Goal: Task Accomplishment & Management: Use online tool/utility

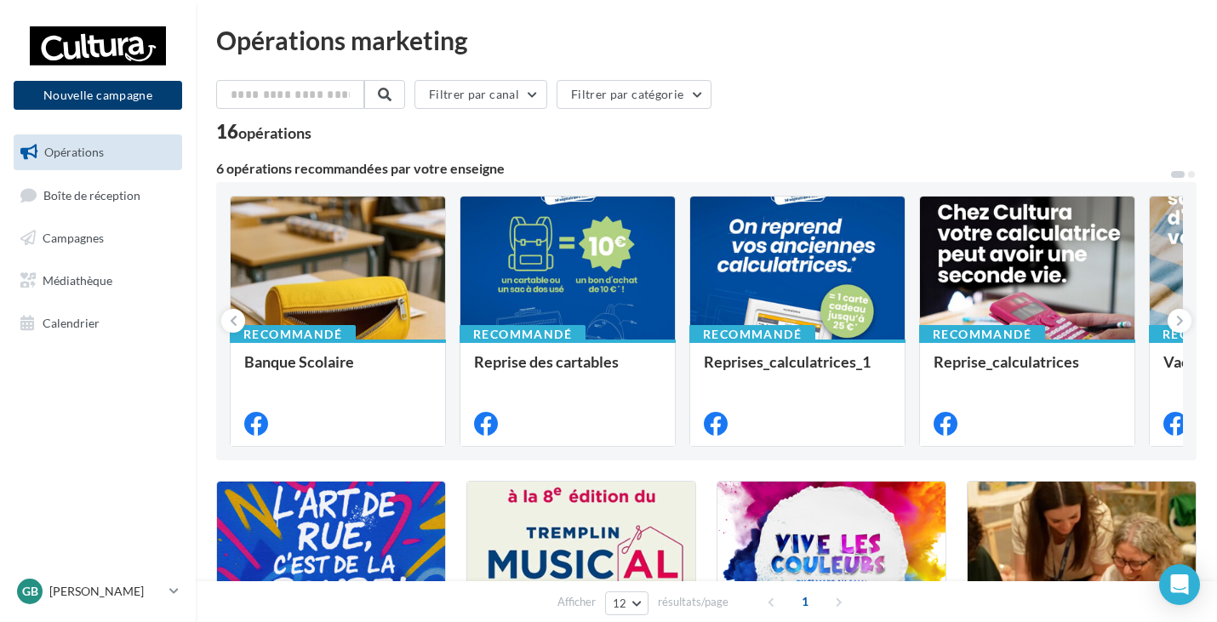
click at [134, 97] on button "Nouvelle campagne" at bounding box center [98, 95] width 168 height 29
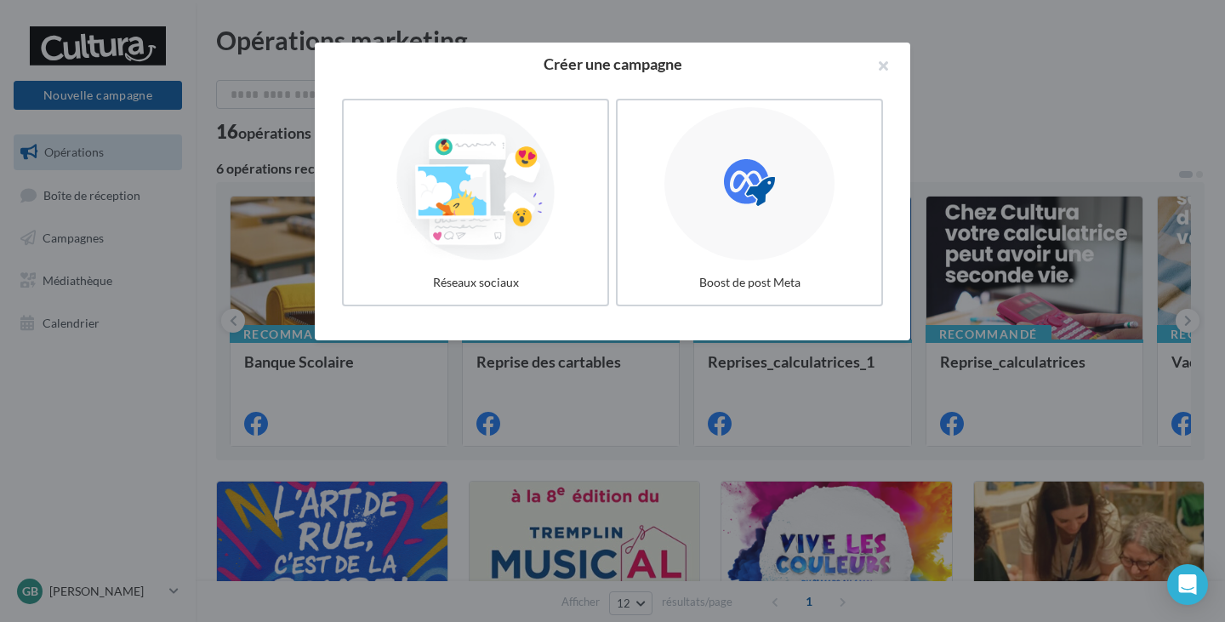
click at [494, 255] on div at bounding box center [476, 183] width 250 height 153
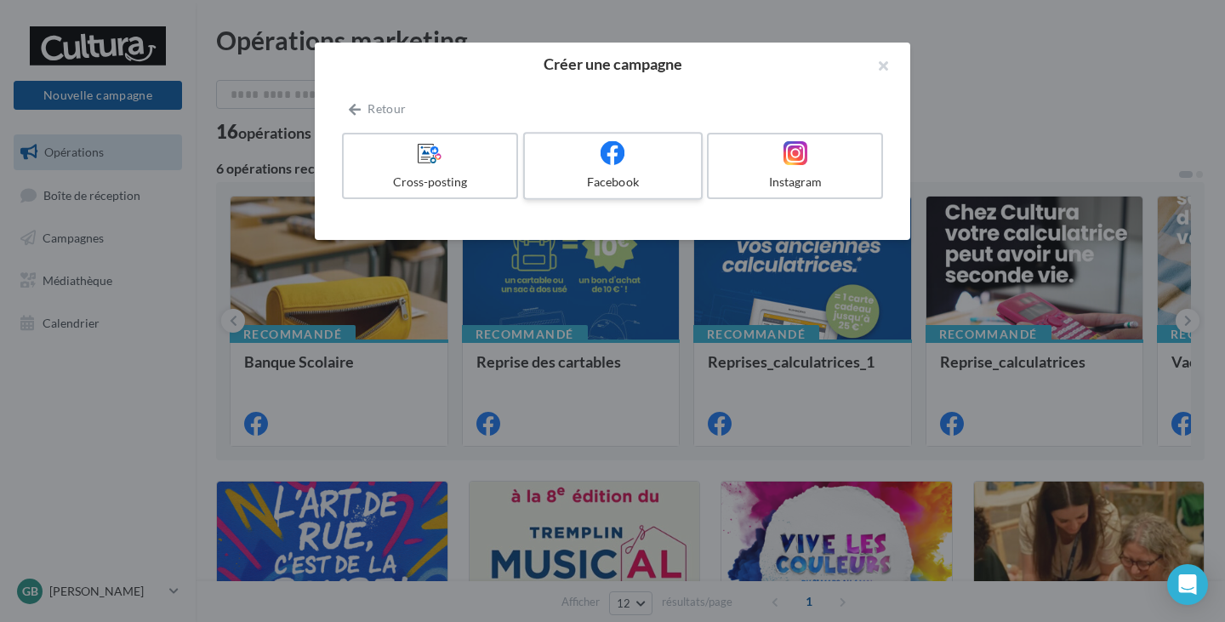
click at [602, 168] on label "Facebook" at bounding box center [613, 166] width 180 height 68
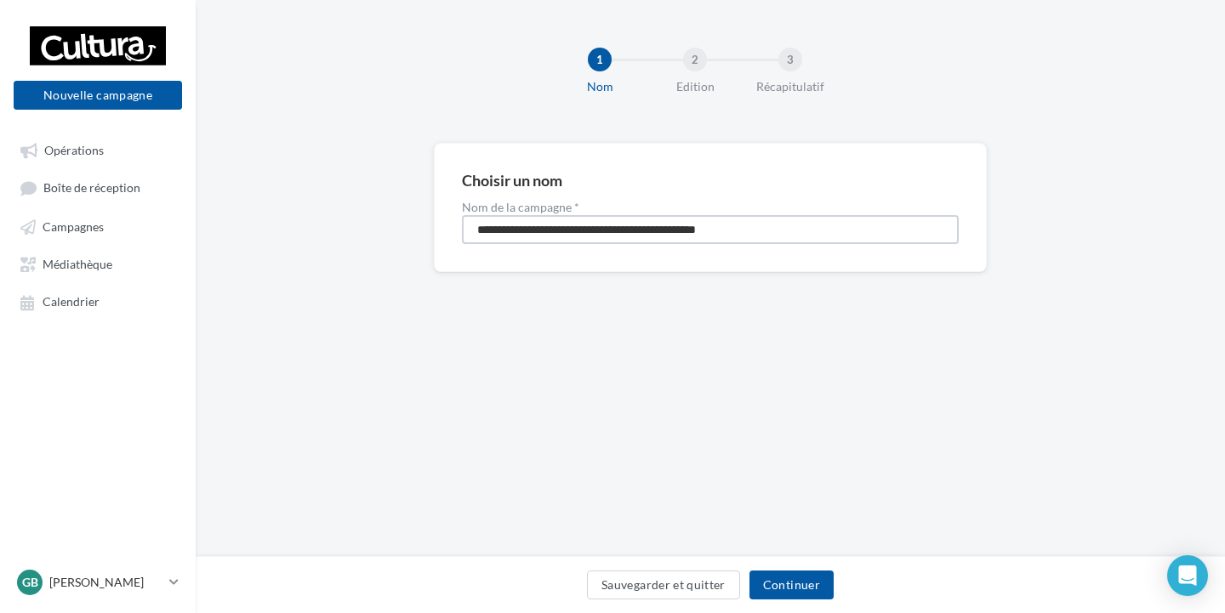
click at [619, 233] on input "**********" at bounding box center [710, 229] width 497 height 29
click at [619, 232] on input "**********" at bounding box center [710, 229] width 497 height 29
click at [619, 231] on input "**********" at bounding box center [710, 229] width 497 height 29
type input "**********"
click at [812, 590] on button "Continuer" at bounding box center [792, 585] width 84 height 29
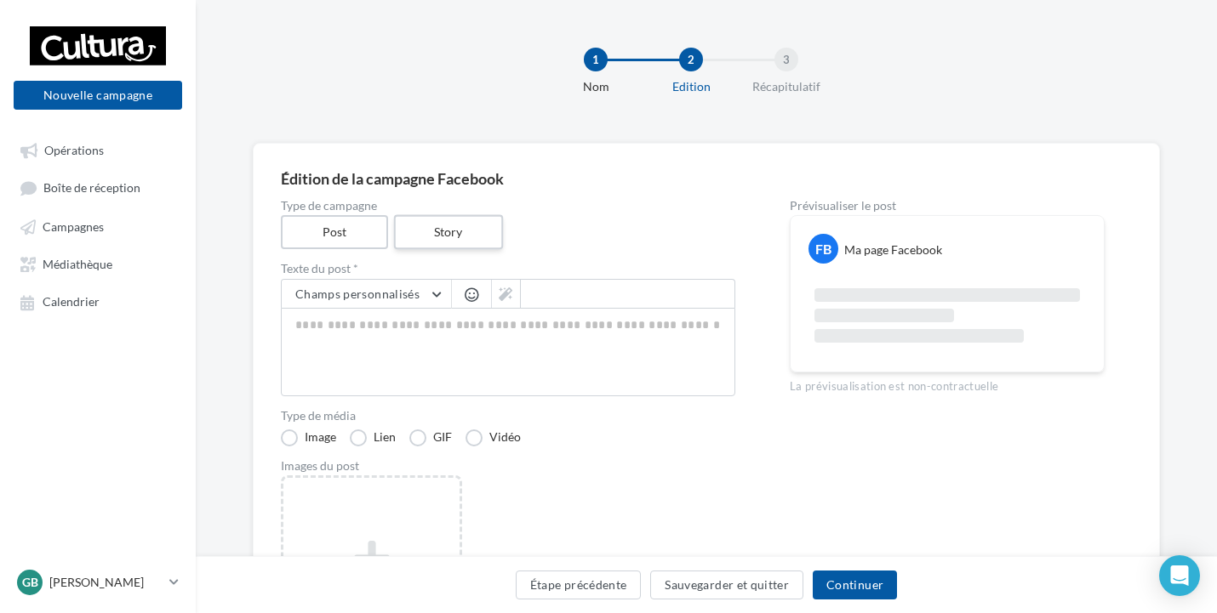
click at [454, 231] on label "Story" at bounding box center [447, 232] width 109 height 35
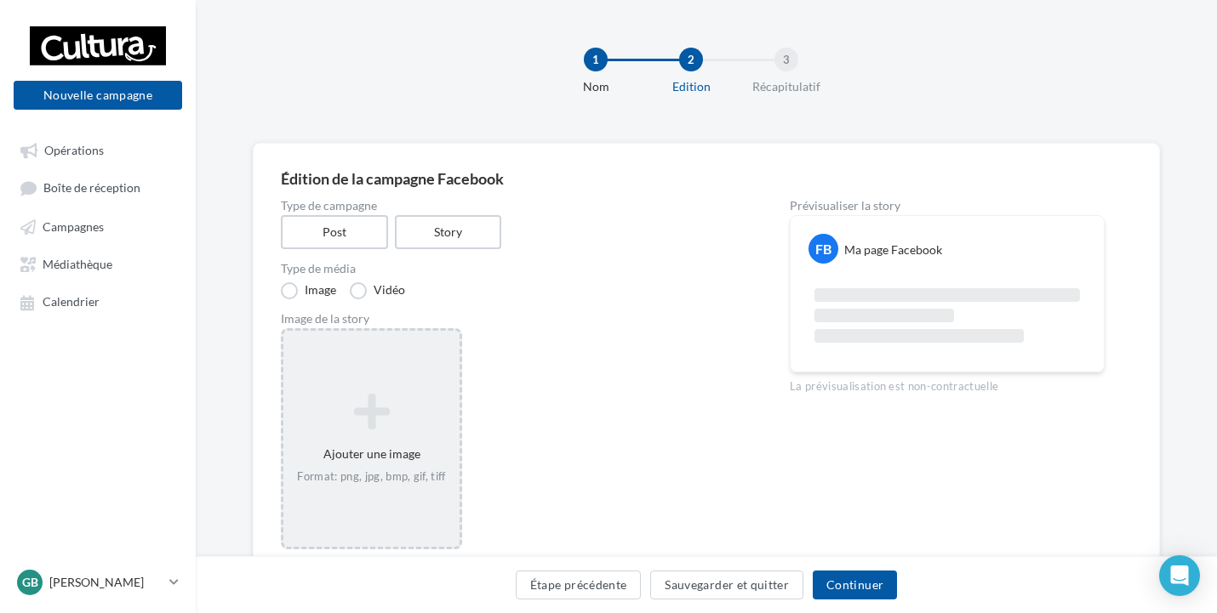
click at [385, 402] on icon at bounding box center [371, 411] width 162 height 41
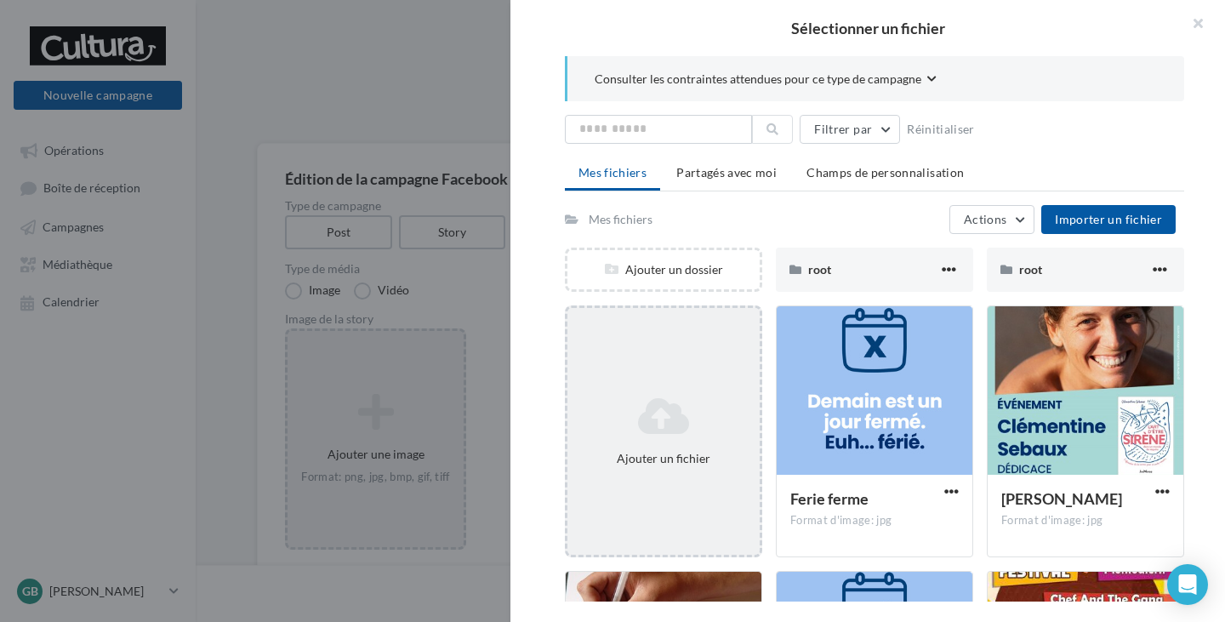
click at [683, 393] on div "Ajouter un fichier" at bounding box center [663, 431] width 192 height 85
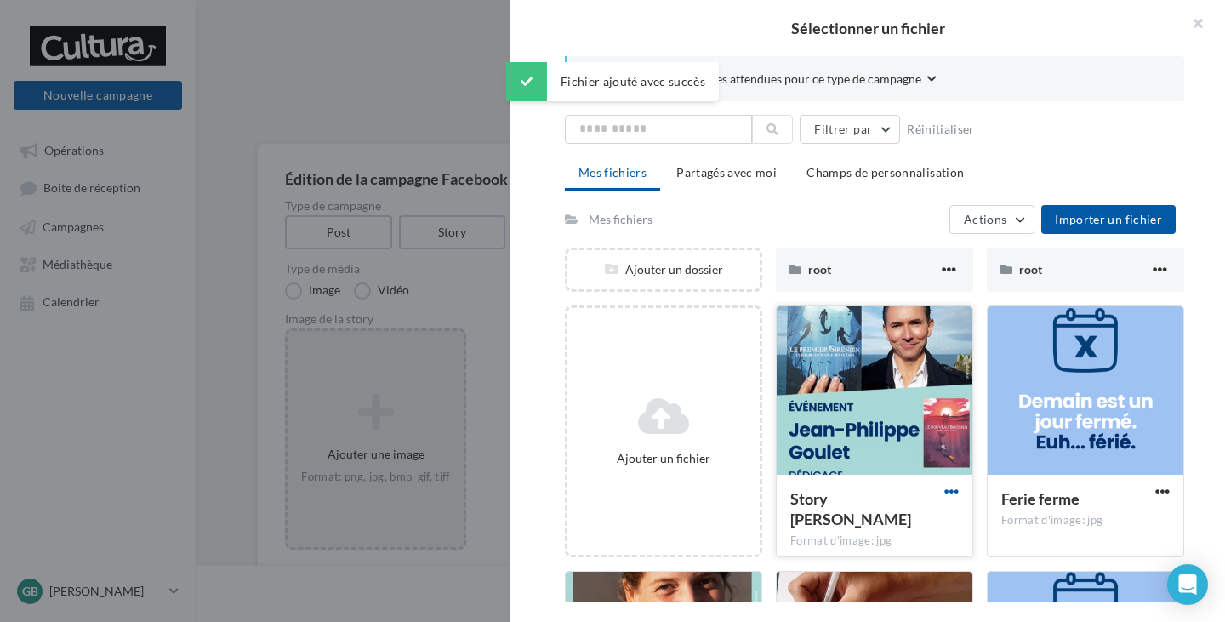
click at [951, 492] on span "button" at bounding box center [951, 491] width 14 height 14
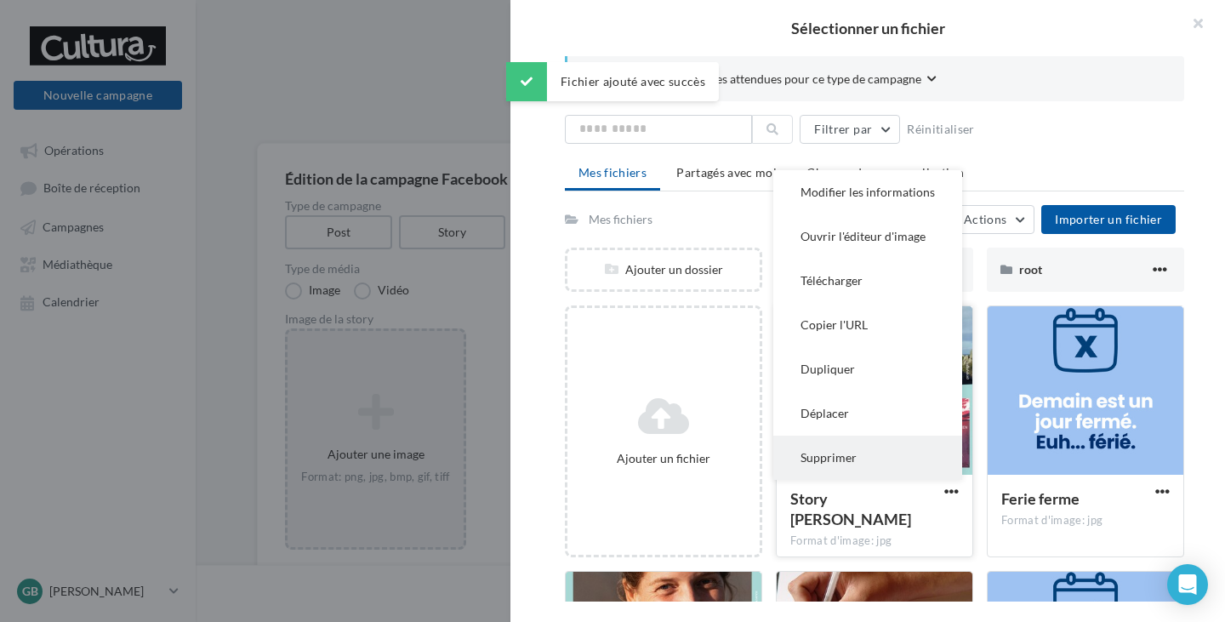
click at [845, 458] on button "Supprimer" at bounding box center [867, 458] width 189 height 44
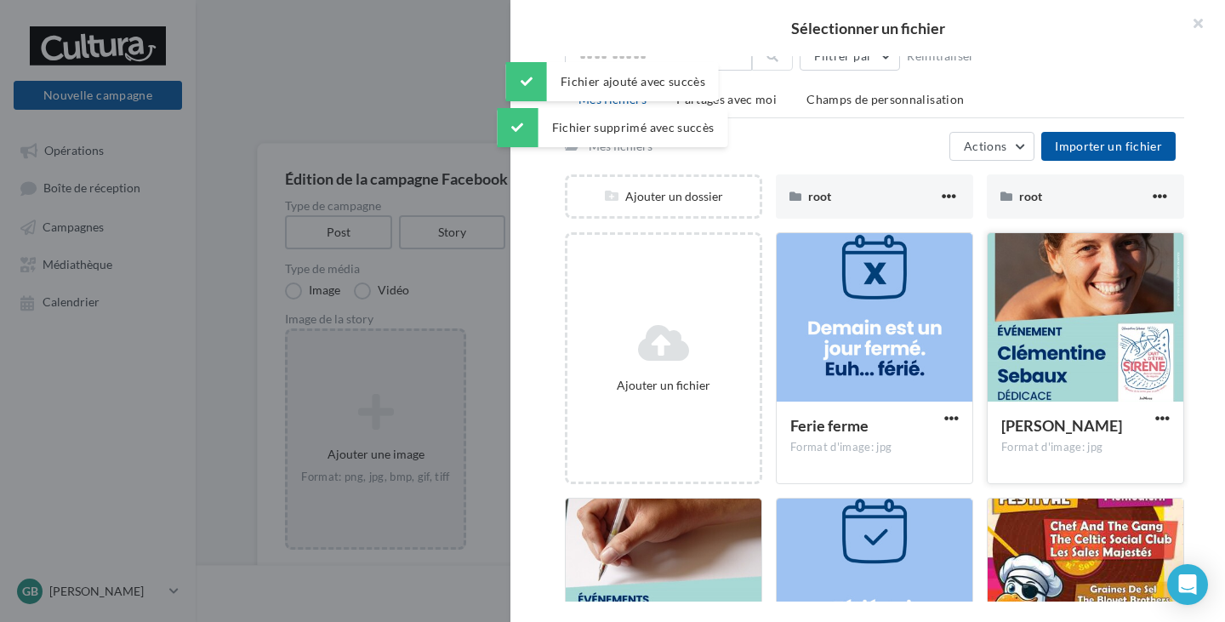
scroll to position [170, 0]
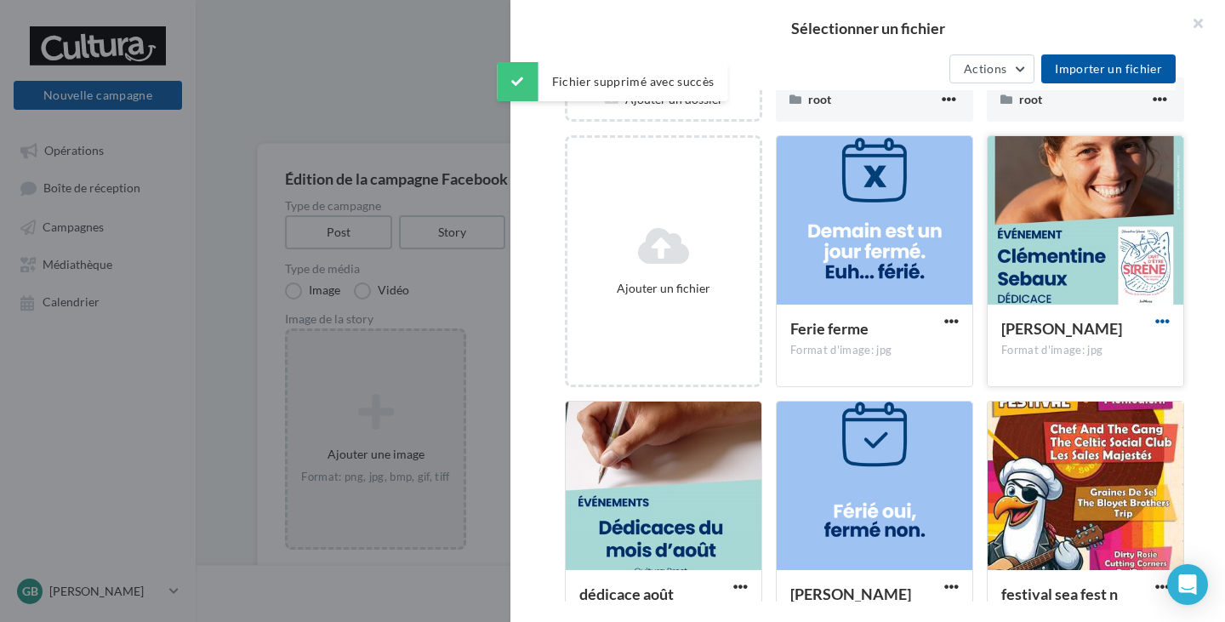
click at [1155, 322] on span "button" at bounding box center [1162, 321] width 14 height 14
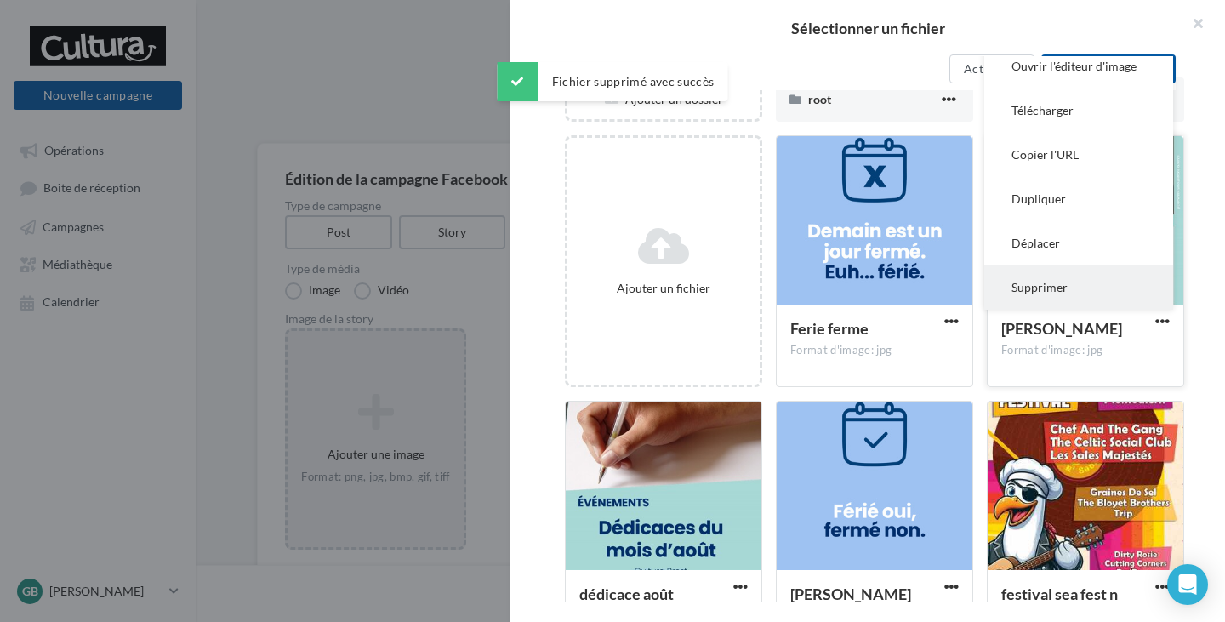
click at [1035, 290] on button "Supprimer" at bounding box center [1078, 287] width 189 height 44
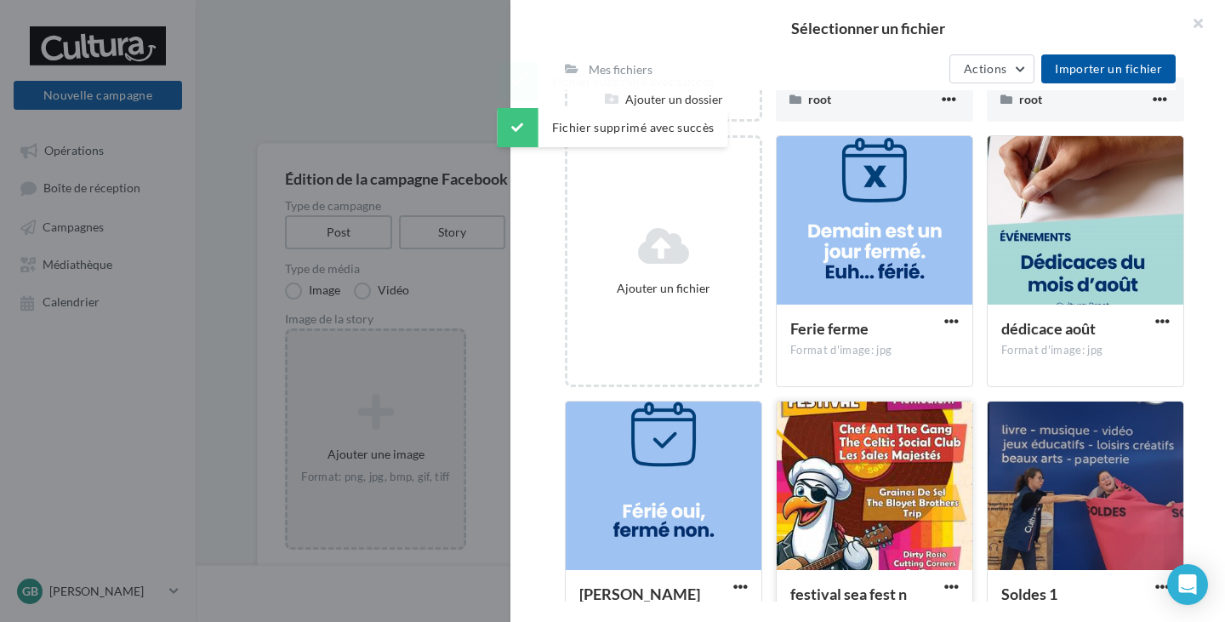
scroll to position [340, 0]
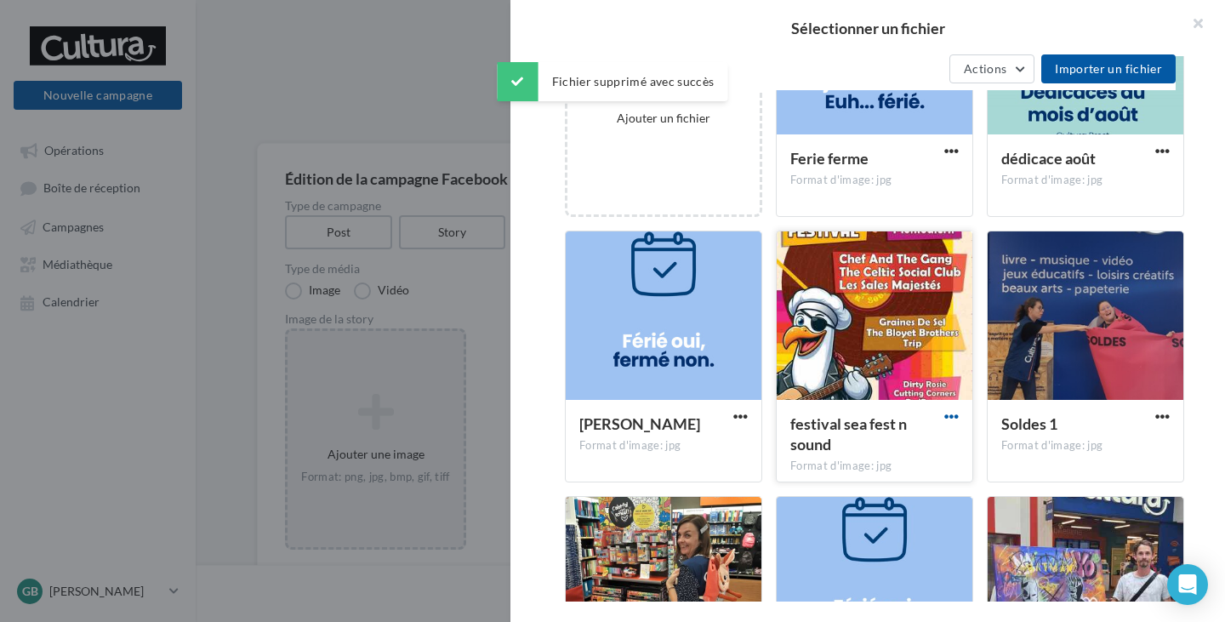
click at [949, 422] on span "button" at bounding box center [951, 416] width 14 height 14
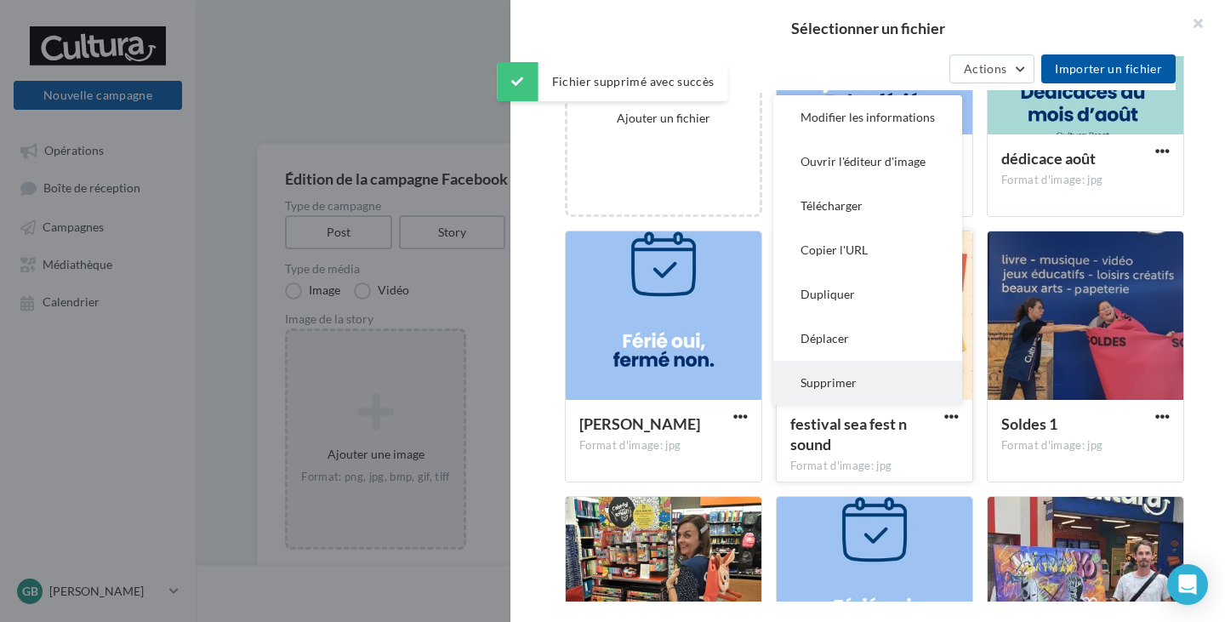
click at [842, 389] on button "Supprimer" at bounding box center [867, 383] width 189 height 44
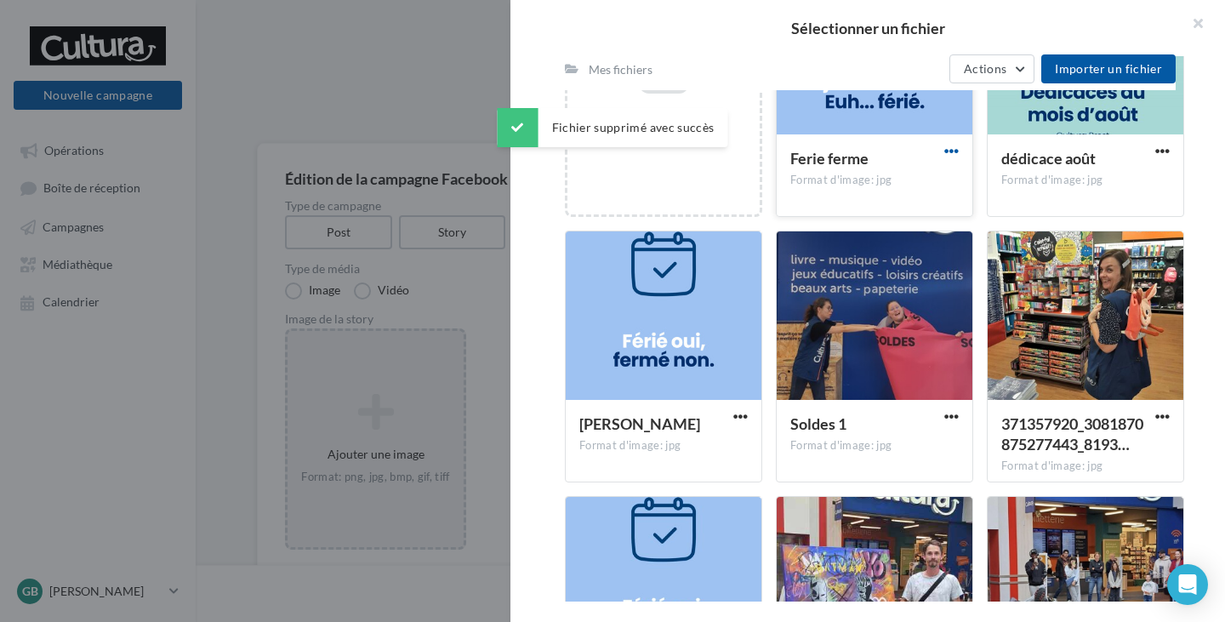
click at [949, 155] on span "button" at bounding box center [951, 151] width 14 height 14
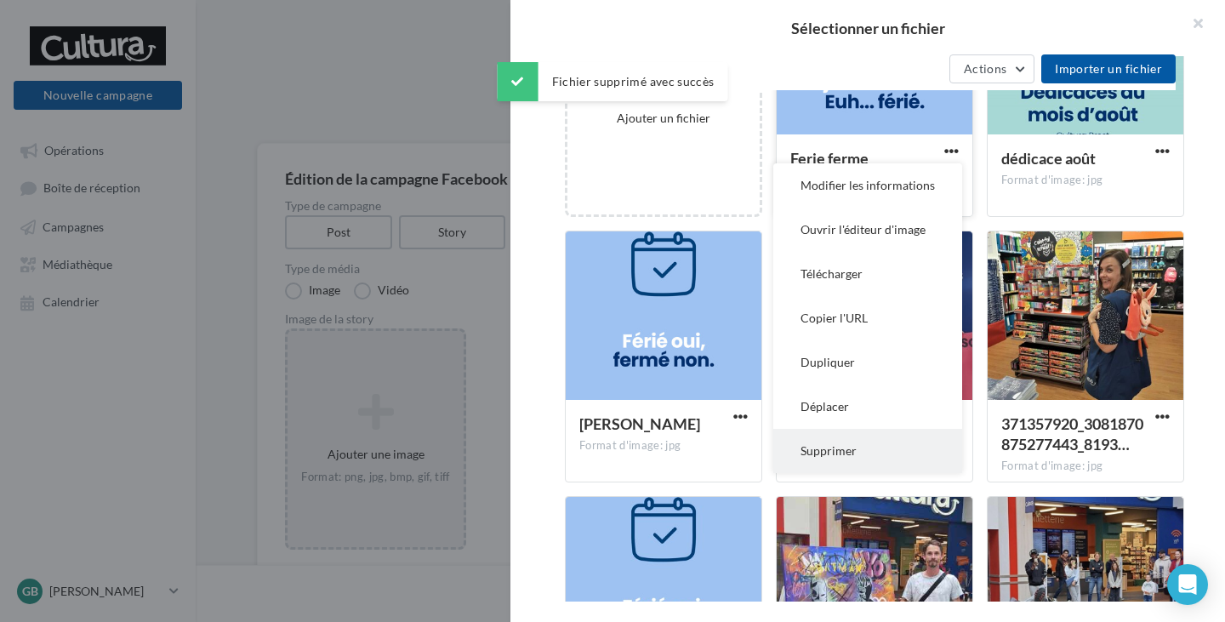
click at [831, 455] on button "Supprimer" at bounding box center [867, 451] width 189 height 44
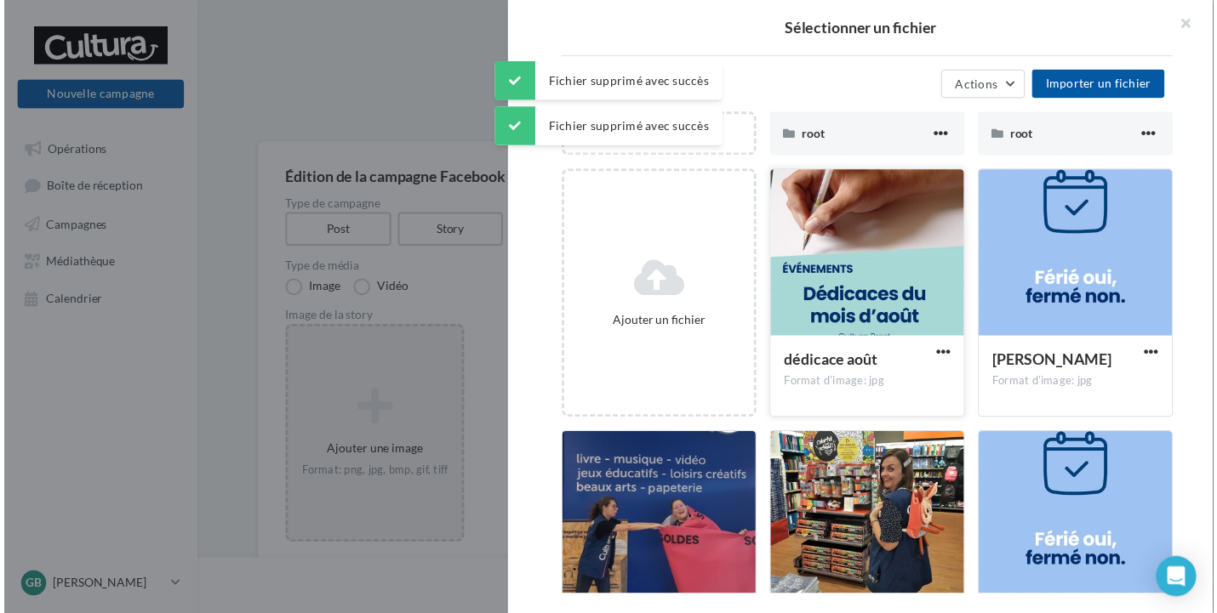
scroll to position [0, 0]
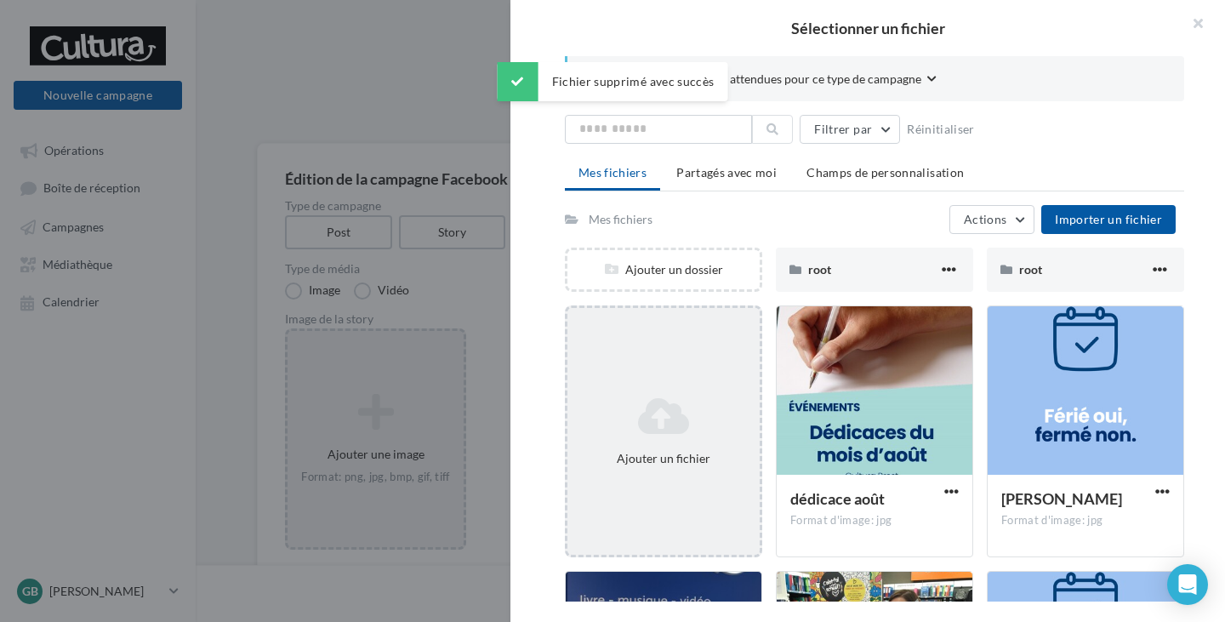
click at [630, 425] on icon at bounding box center [663, 416] width 179 height 41
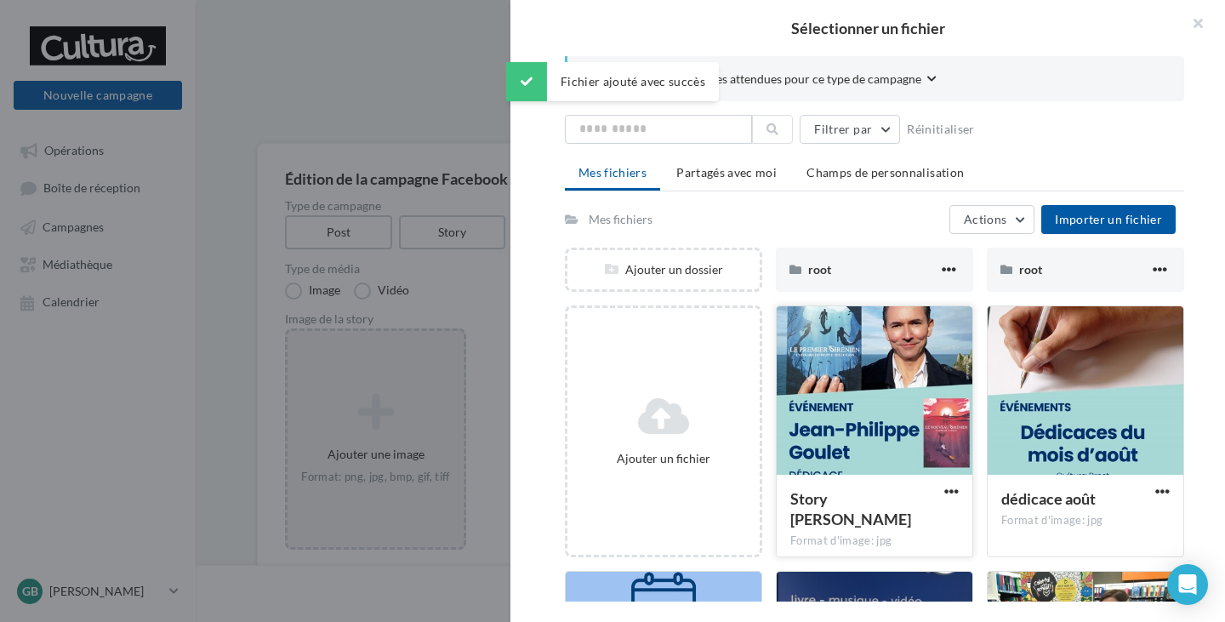
click at [825, 396] on div at bounding box center [875, 391] width 196 height 170
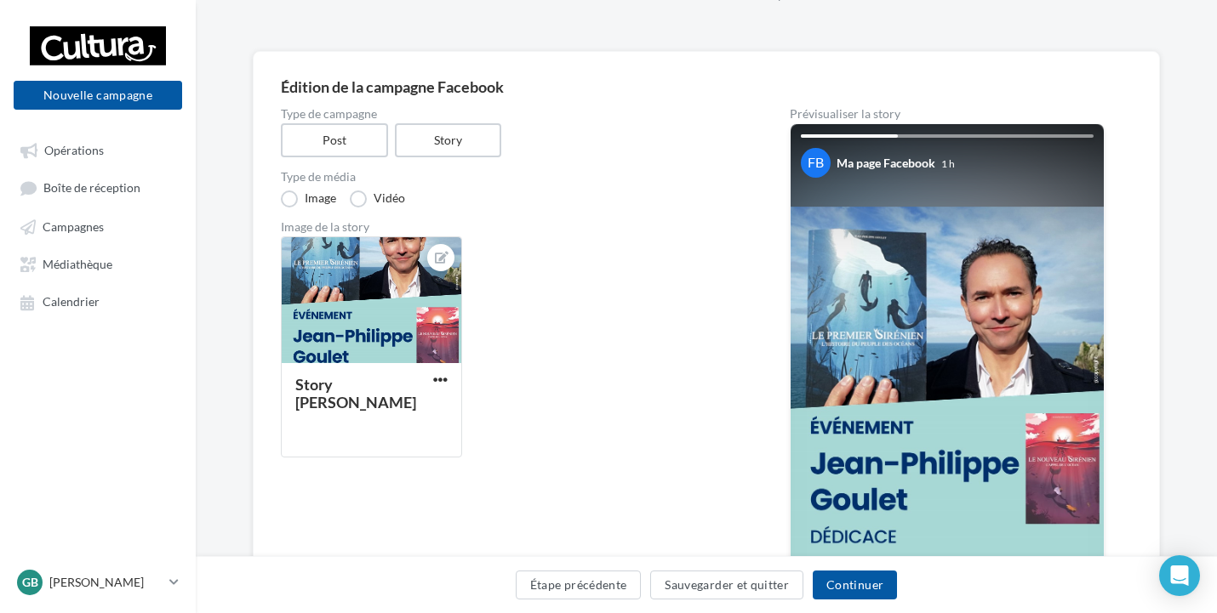
scroll to position [85, 0]
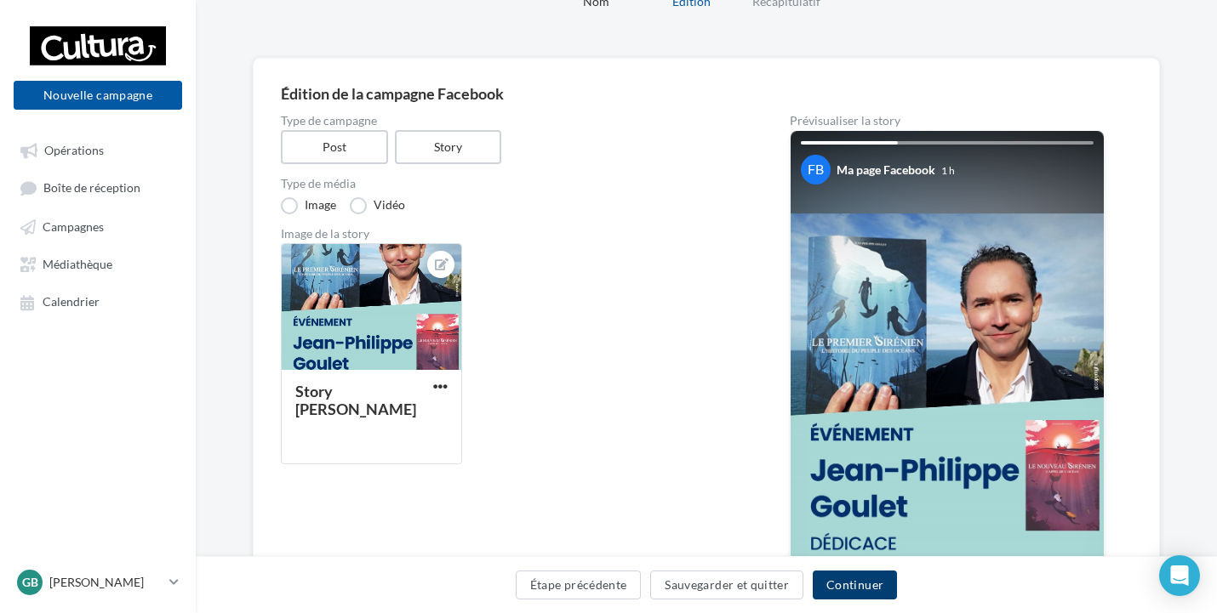
click at [858, 581] on button "Continuer" at bounding box center [854, 585] width 84 height 29
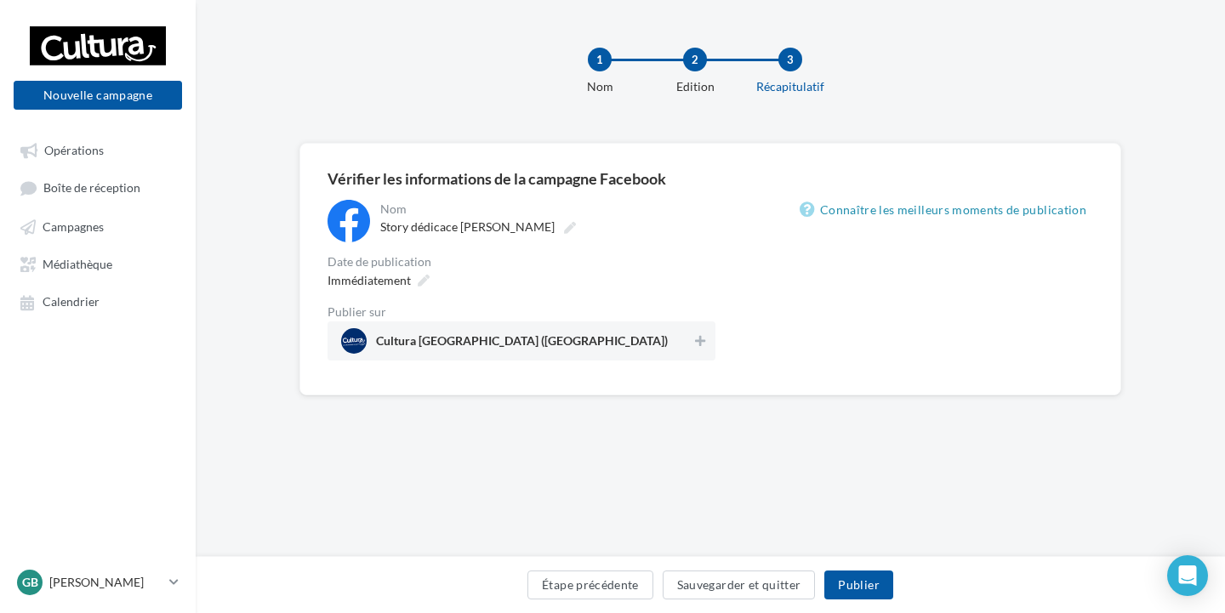
click at [697, 251] on div "**********" at bounding box center [522, 280] width 388 height 161
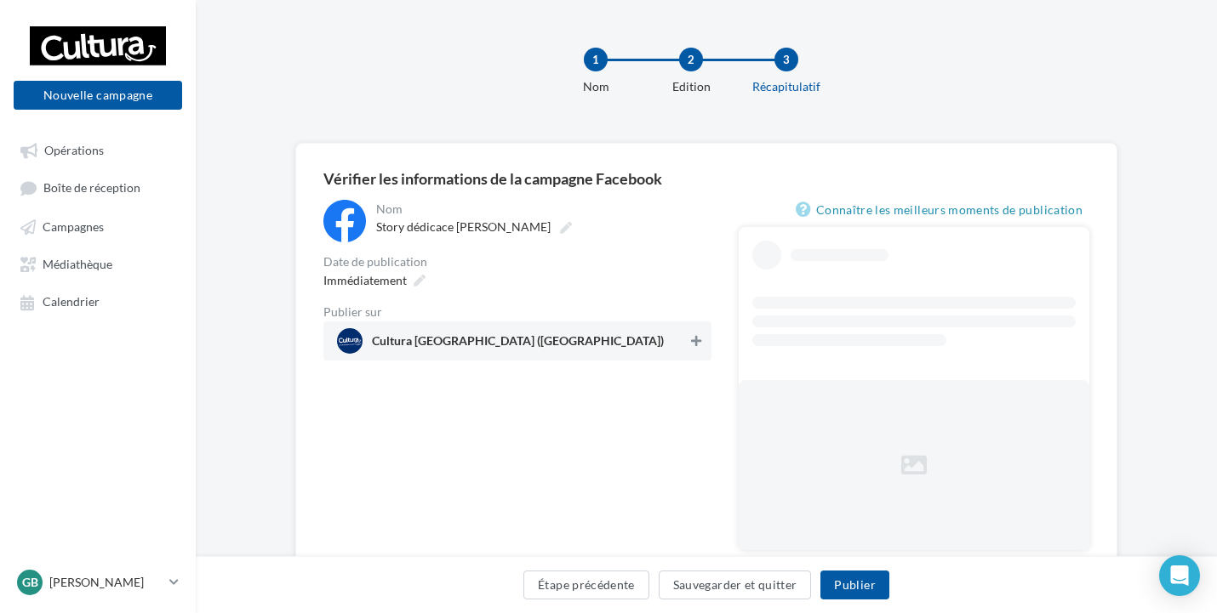
click at [698, 343] on icon at bounding box center [696, 341] width 10 height 12
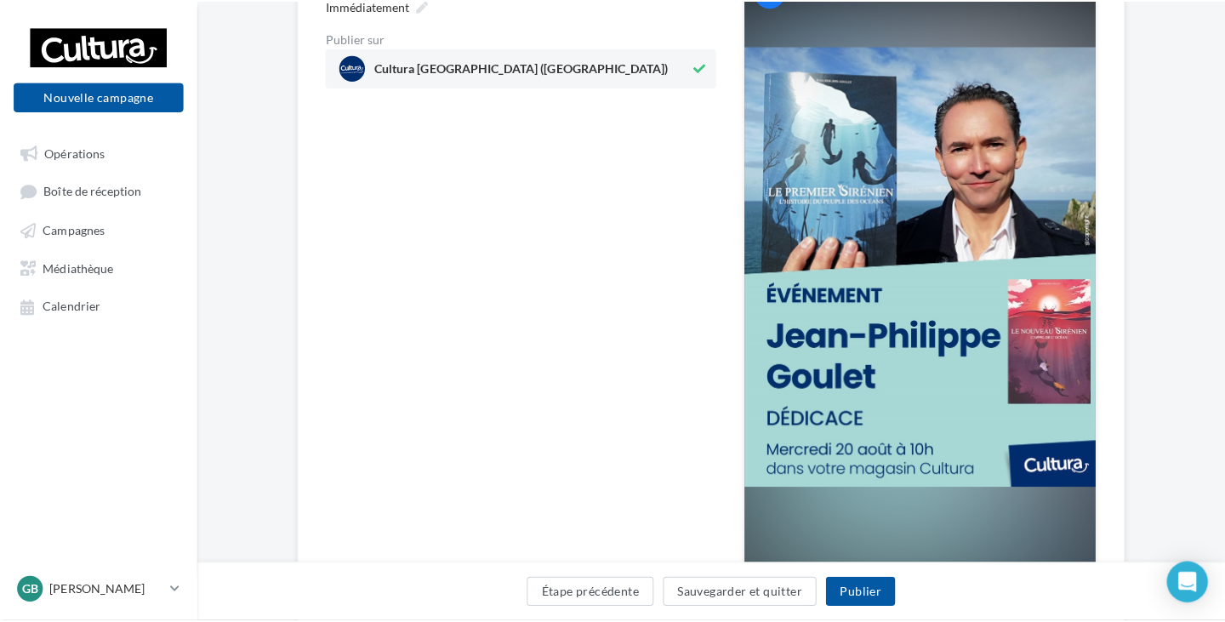
scroll to position [340, 0]
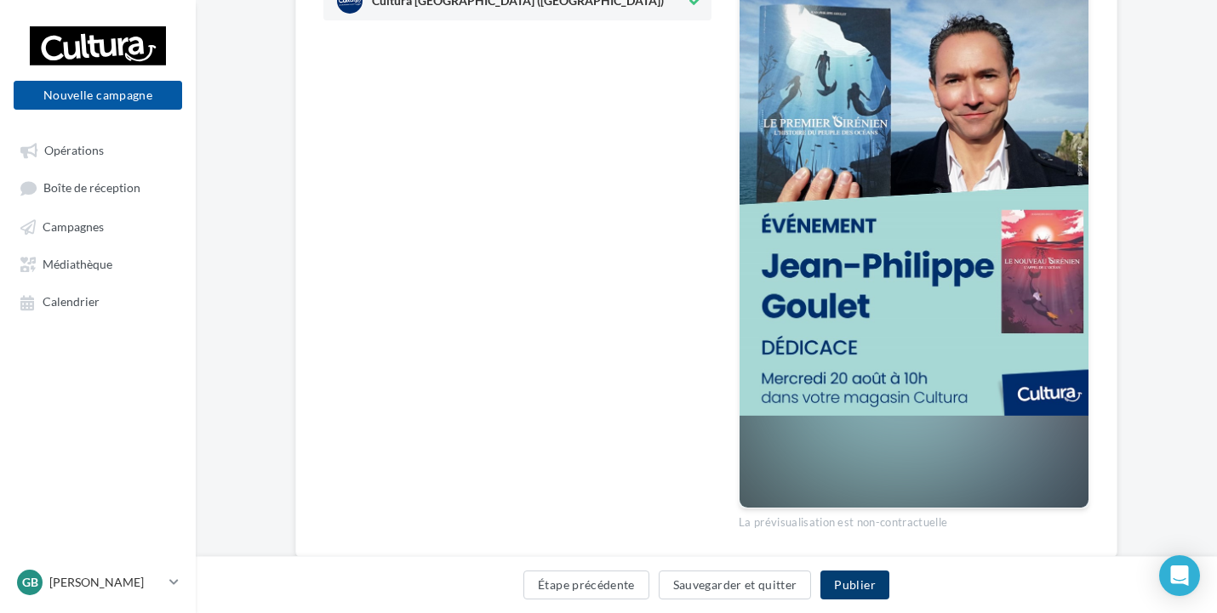
drag, startPoint x: 857, startPoint y: 582, endPoint x: 853, endPoint y: 573, distance: 10.0
click at [857, 581] on button "Publier" at bounding box center [854, 585] width 68 height 29
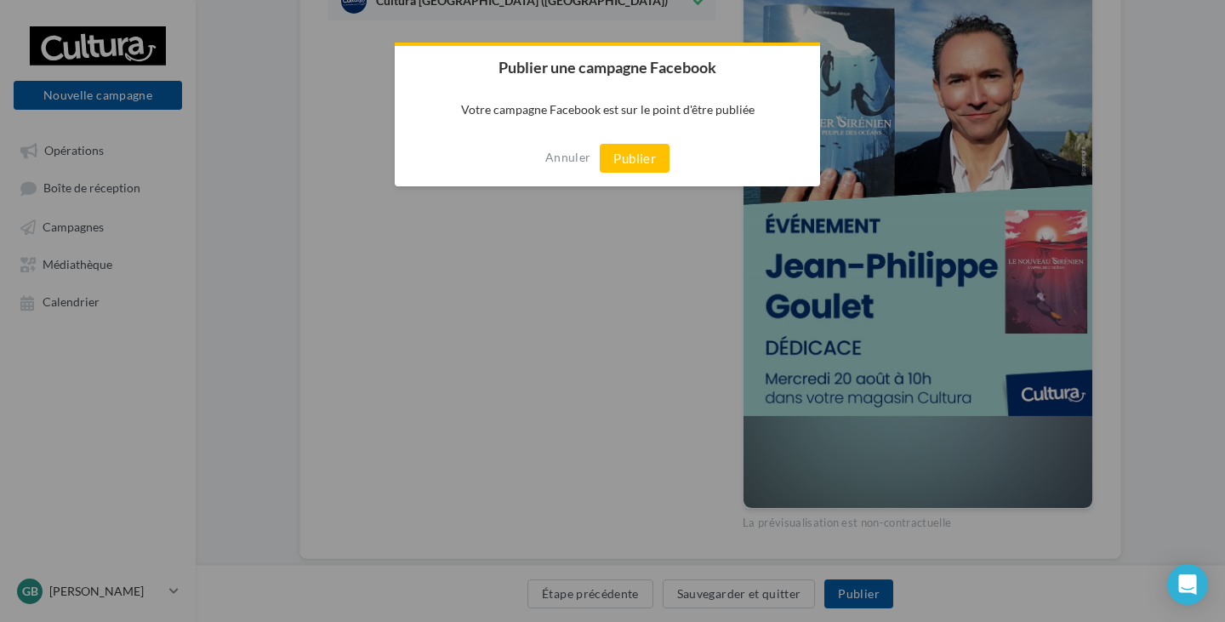
click at [618, 142] on div "Annuler Publier" at bounding box center [607, 158] width 425 height 56
click at [617, 147] on button "Publier" at bounding box center [635, 158] width 70 height 29
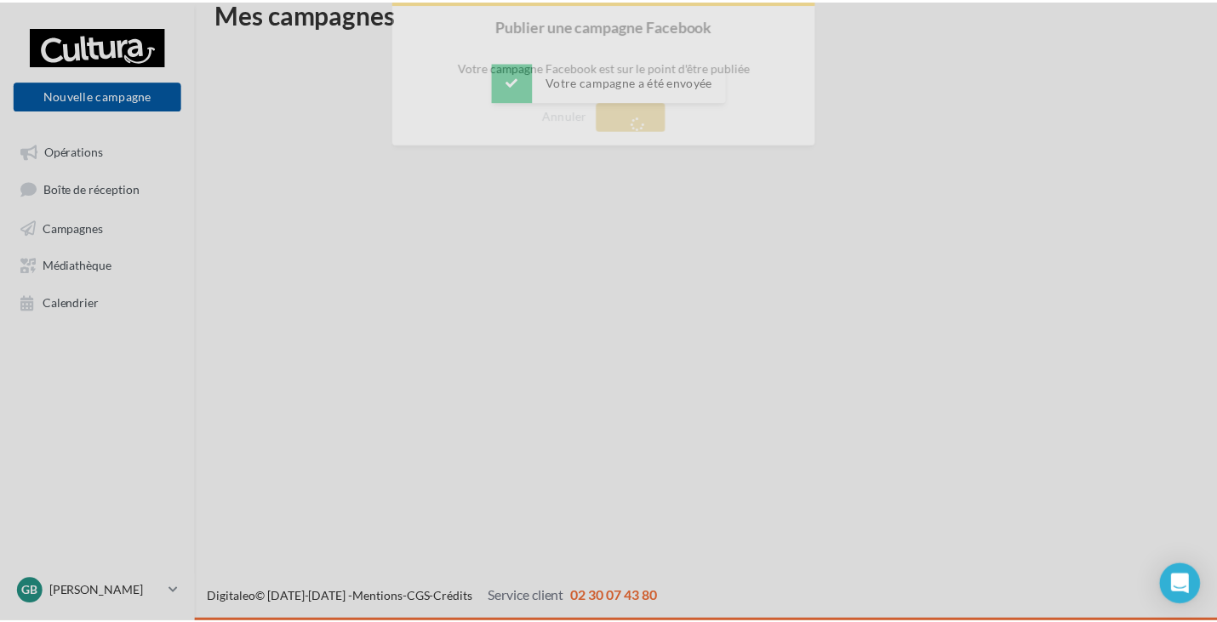
scroll to position [27, 0]
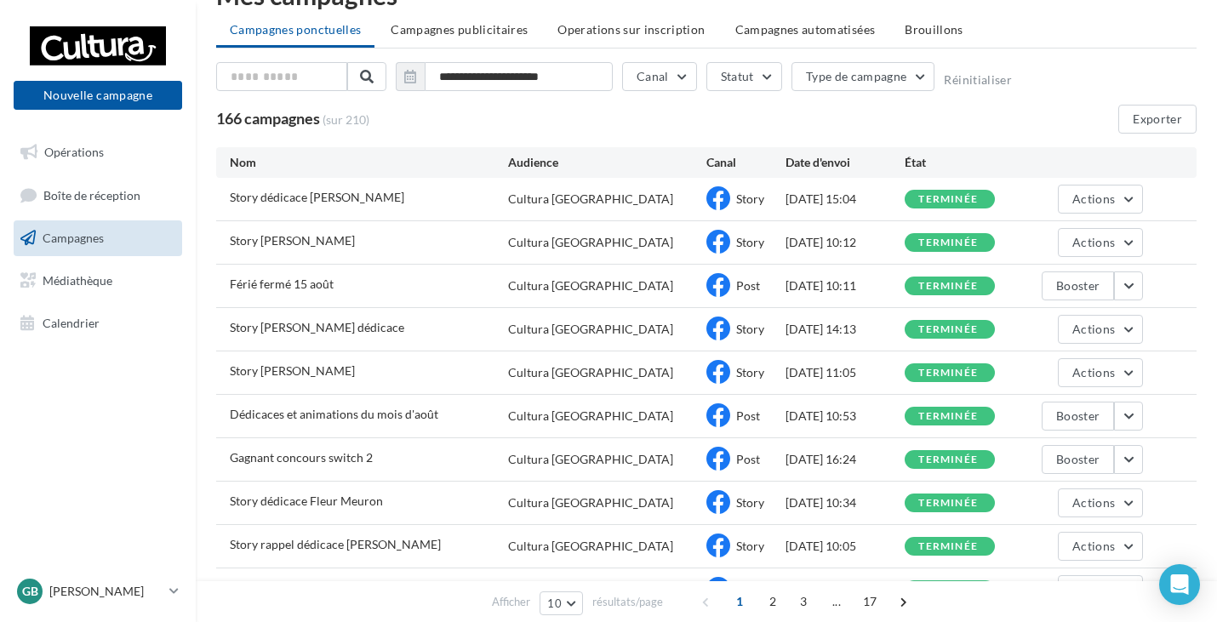
scroll to position [85, 0]
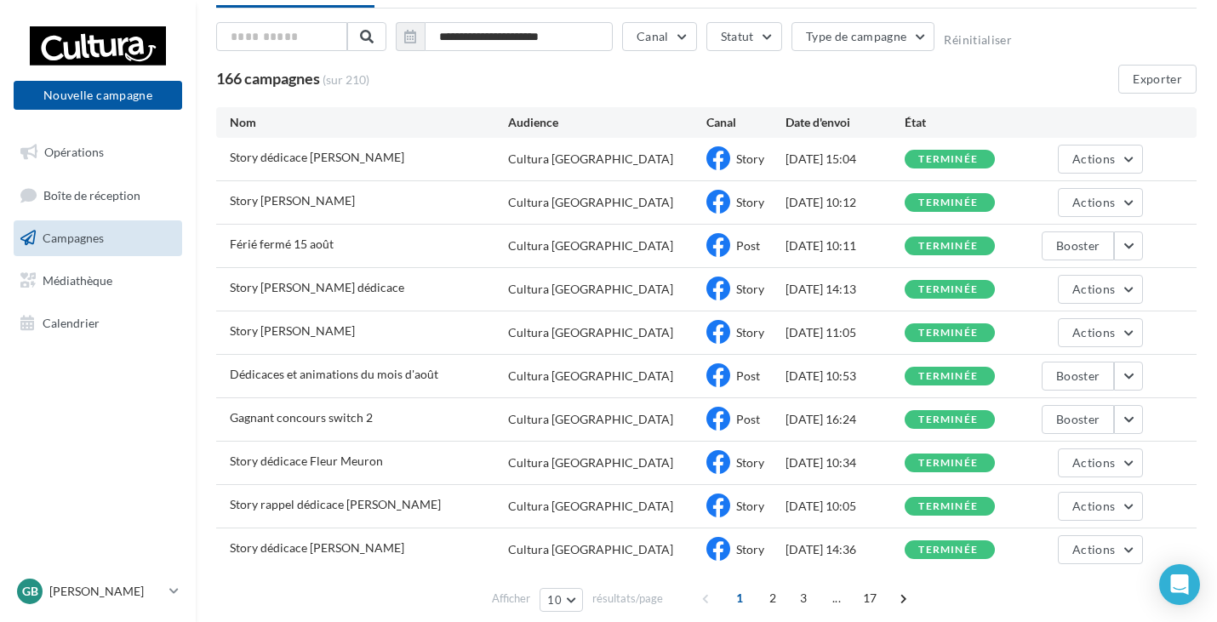
click at [169, 613] on div "GB [PERSON_NAME] 00u3dmn7l3gwci8d6417" at bounding box center [98, 598] width 196 height 47
click at [158, 586] on p "[PERSON_NAME]" at bounding box center [105, 591] width 113 height 17
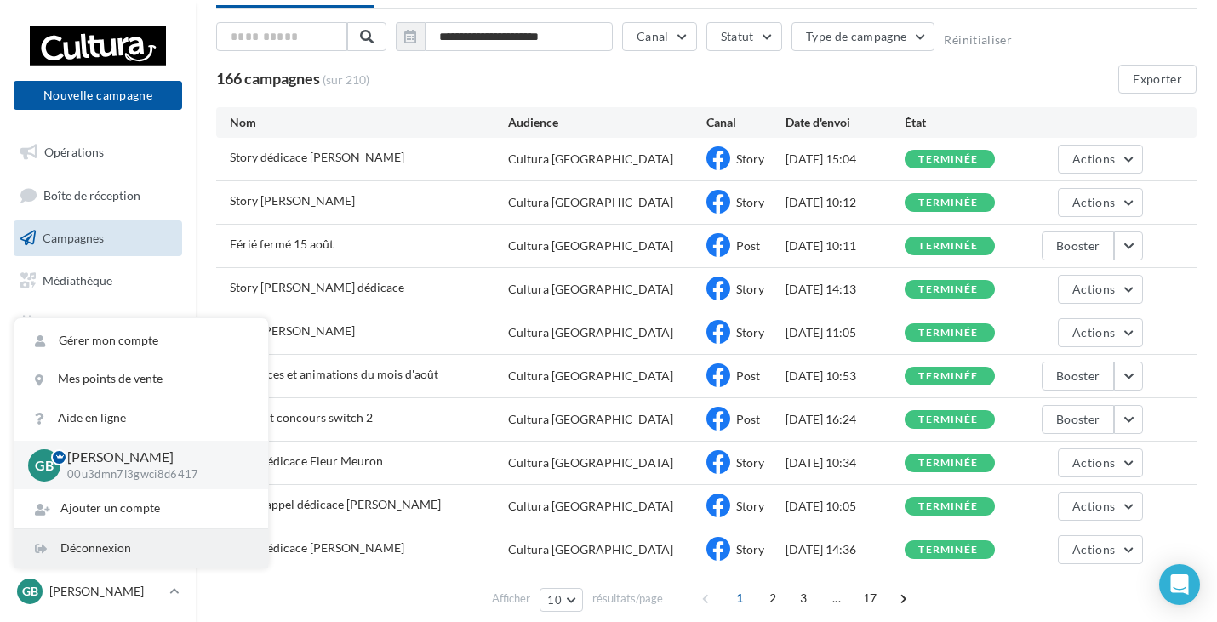
click at [122, 558] on div "Déconnexion" at bounding box center [141, 548] width 254 height 38
